Goal: Check status: Check status

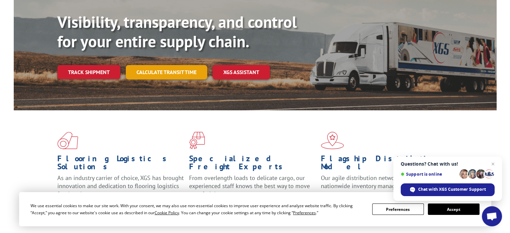
scroll to position [67, 0]
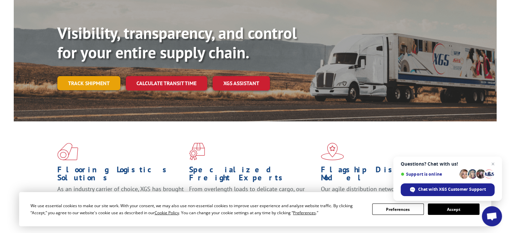
click at [108, 76] on link "Track shipment" at bounding box center [88, 83] width 63 height 14
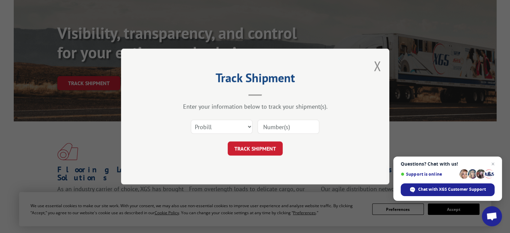
click at [282, 126] on input at bounding box center [288, 127] width 62 height 14
click at [275, 125] on input at bounding box center [288, 127] width 62 height 14
paste input "17702266"
click at [265, 128] on input "17702266" at bounding box center [288, 127] width 62 height 14
type input "17702266"
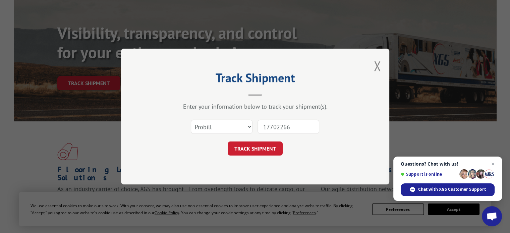
click at [243, 147] on button "TRACK SHIPMENT" at bounding box center [255, 148] width 55 height 14
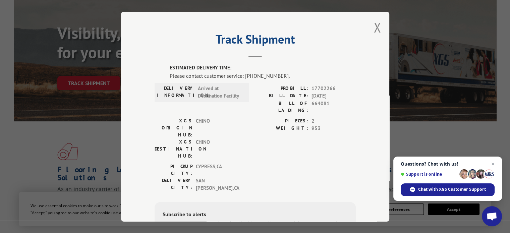
scroll to position [0, 0]
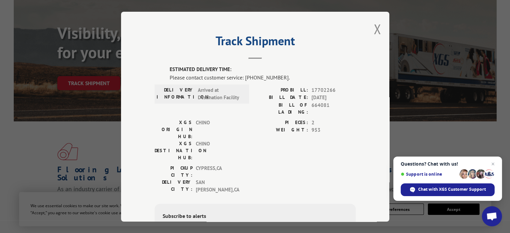
click at [65, 77] on div "Track Shipment ESTIMATED DELIVERY TIME: Please contact customer service: [PHONE…" at bounding box center [255, 116] width 510 height 233
click at [370, 29] on div "Track Shipment ESTIMATED DELIVERY TIME: Please contact customer service: [PHONE…" at bounding box center [255, 117] width 268 height 210
click at [373, 28] on button "Close modal" at bounding box center [376, 29] width 7 height 18
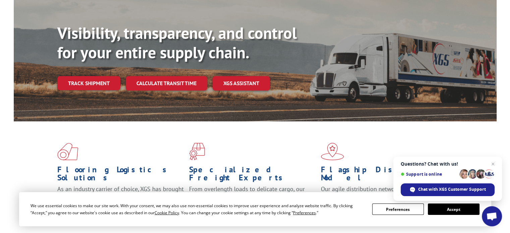
click at [373, 28] on div "Visibility, transparency, and control for your entire supply chain. Track shipm…" at bounding box center [276, 70] width 439 height 94
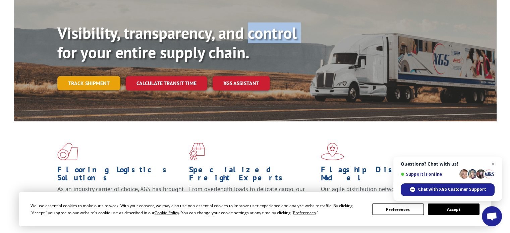
click at [98, 76] on link "Track shipment" at bounding box center [88, 83] width 63 height 14
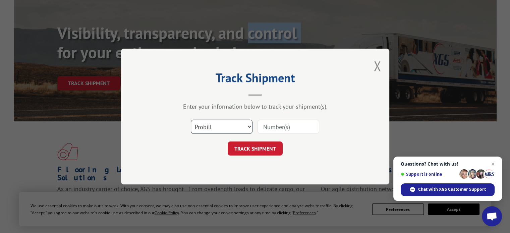
click at [219, 123] on select "Select category... Probill BOL PO" at bounding box center [222, 127] width 62 height 14
select select "po"
click at [191, 120] on select "Select category... Probill BOL PO" at bounding box center [222, 127] width 62 height 14
click at [206, 128] on select "Select category... Probill BOL PO" at bounding box center [222, 127] width 62 height 14
click at [275, 125] on input at bounding box center [288, 127] width 62 height 14
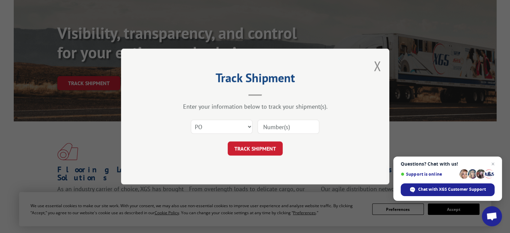
paste input "77363"
type input "77363"
click button "TRACK SHIPMENT" at bounding box center [255, 148] width 55 height 14
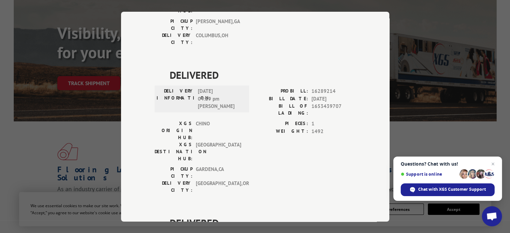
scroll to position [643, 0]
